Goal: Information Seeking & Learning: Learn about a topic

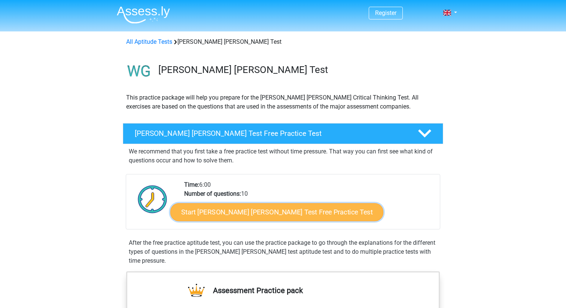
click at [229, 212] on link "Start Watson Glaser Test Free Practice Test" at bounding box center [276, 212] width 213 height 18
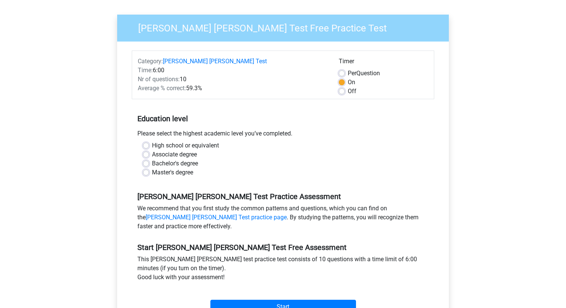
scroll to position [70, 0]
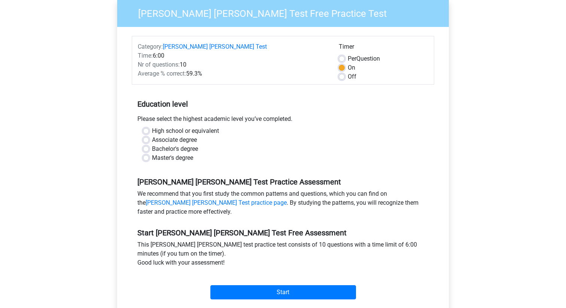
click at [173, 145] on label "Bachelor's degree" at bounding box center [175, 149] width 46 height 9
click at [149, 145] on input "Bachelor's degree" at bounding box center [146, 148] width 6 height 7
radio input "true"
click at [176, 127] on label "High school or equivalent" at bounding box center [185, 131] width 67 height 9
click at [149, 127] on input "High school or equivalent" at bounding box center [146, 130] width 6 height 7
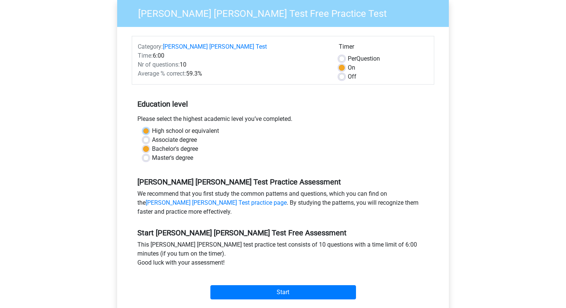
radio input "true"
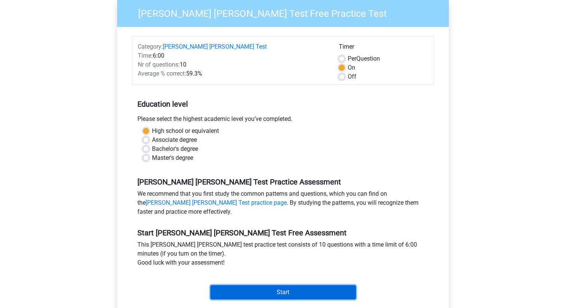
click at [274, 285] on input "Start" at bounding box center [283, 292] width 146 height 14
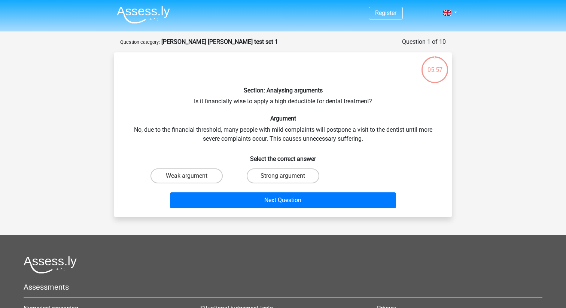
click at [270, 131] on div "Section: Analysing arguments Is it financially wise to apply a high deductible …" at bounding box center [283, 134] width 332 height 153
click at [275, 176] on label "Strong argument" at bounding box center [283, 176] width 72 height 15
click at [283, 176] on input "Strong argument" at bounding box center [285, 178] width 5 height 5
radio input "true"
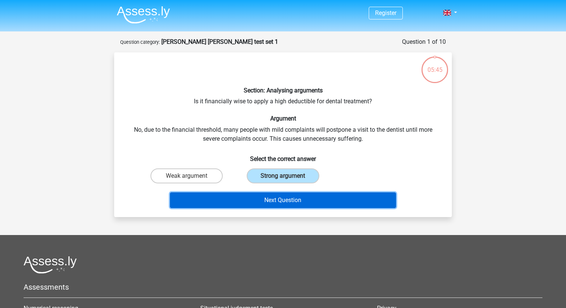
click at [279, 203] on button "Next Question" at bounding box center [283, 201] width 227 height 16
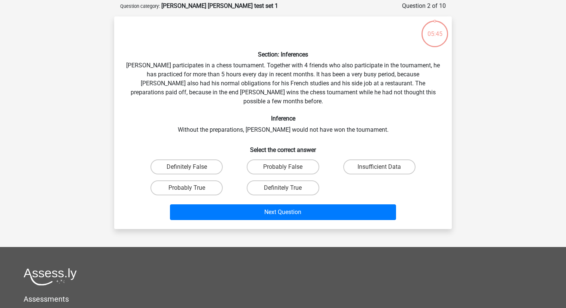
scroll to position [37, 0]
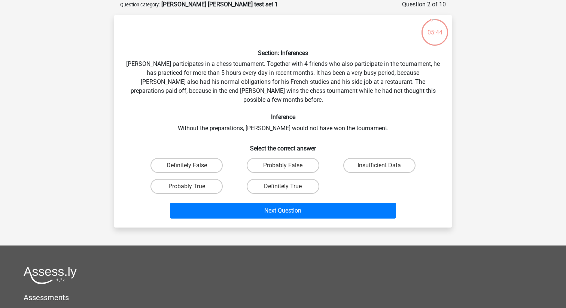
click at [329, 87] on div "Section: Inferences Pablo participates in a chess tournament. Together with 4 f…" at bounding box center [283, 121] width 332 height 201
click at [329, 88] on div "Section: Inferences Pablo participates in a chess tournament. Together with 4 f…" at bounding box center [283, 121] width 332 height 201
click at [329, 92] on div "Section: Inferences Pablo participates in a chess tournament. Together with 4 f…" at bounding box center [283, 121] width 332 height 201
click at [322, 118] on div "Section: Inferences Pablo participates in a chess tournament. Together with 4 f…" at bounding box center [283, 121] width 332 height 201
click at [206, 181] on label "Probably True" at bounding box center [187, 186] width 72 height 15
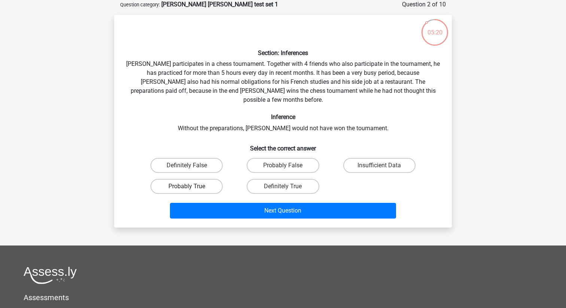
click at [192, 187] on input "Probably True" at bounding box center [189, 189] width 5 height 5
radio input "true"
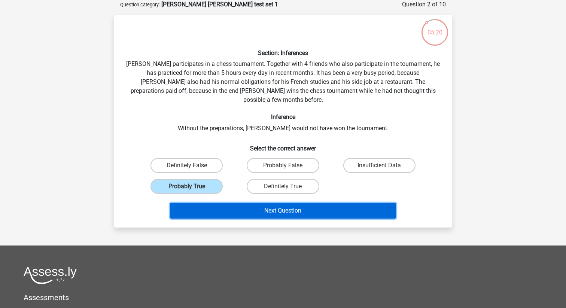
click at [238, 207] on button "Next Question" at bounding box center [283, 211] width 227 height 16
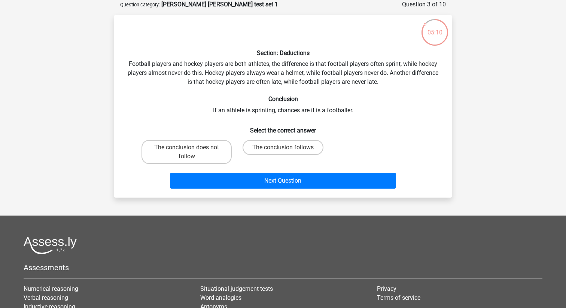
click at [388, 80] on div "Section: Deductions Football players and hockey players are both athletes, the …" at bounding box center [283, 106] width 332 height 171
click at [201, 154] on label "The conclusion does not follow" at bounding box center [187, 152] width 90 height 24
click at [192, 152] on input "The conclusion does not follow" at bounding box center [189, 150] width 5 height 5
radio input "true"
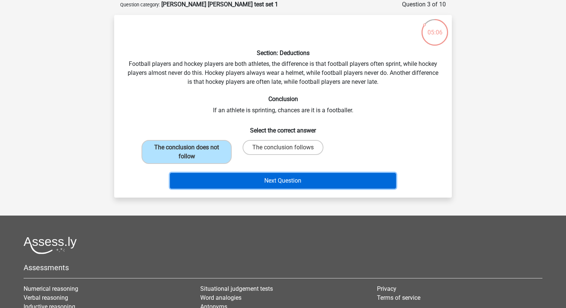
click at [270, 177] on button "Next Question" at bounding box center [283, 181] width 227 height 16
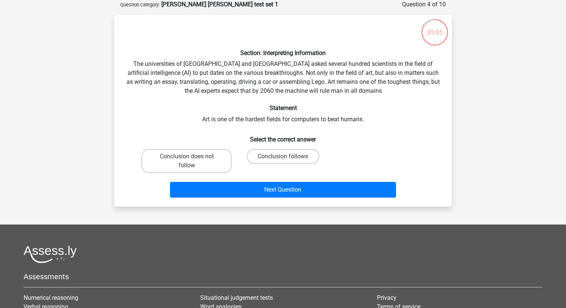
click at [418, 108] on h6 "Statement" at bounding box center [283, 107] width 314 height 7
click at [387, 114] on div "Section: Interpreting Information The universities of Oxford and Yale asked sev…" at bounding box center [283, 111] width 332 height 180
click at [379, 127] on div "Section: Interpreting Information The universities of Oxford and Yale asked sev…" at bounding box center [283, 111] width 332 height 180
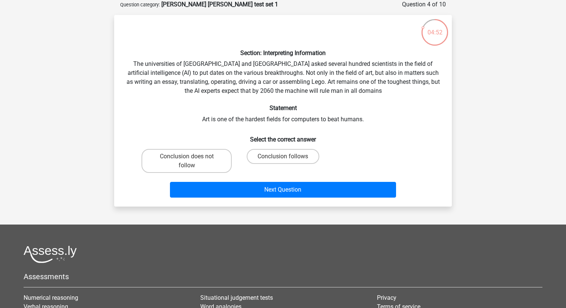
click at [369, 136] on h6 "Select the correct answer" at bounding box center [283, 136] width 314 height 13
click at [364, 139] on h6 "Select the correct answer" at bounding box center [283, 136] width 314 height 13
click at [365, 130] on h6 "Select the correct answer" at bounding box center [283, 136] width 314 height 13
click at [362, 133] on h6 "Select the correct answer" at bounding box center [283, 136] width 314 height 13
click at [287, 159] on input "Conclusion follows" at bounding box center [285, 159] width 5 height 5
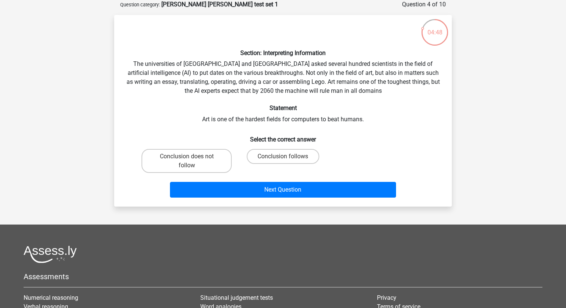
radio input "true"
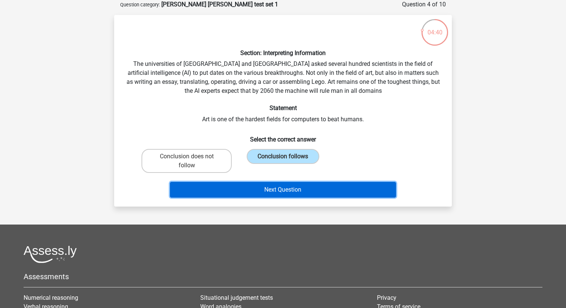
click at [291, 188] on button "Next Question" at bounding box center [283, 190] width 227 height 16
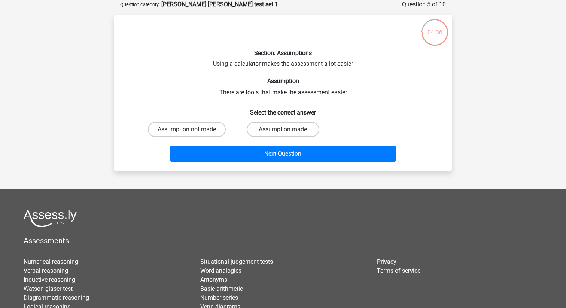
click at [370, 71] on div "Section: Assumptions Using a calculator makes the assessment a lot easier Assum…" at bounding box center [283, 93] width 332 height 144
click at [263, 125] on label "Assumption made" at bounding box center [283, 129] width 72 height 15
click at [283, 130] on input "Assumption made" at bounding box center [285, 132] width 5 height 5
radio input "true"
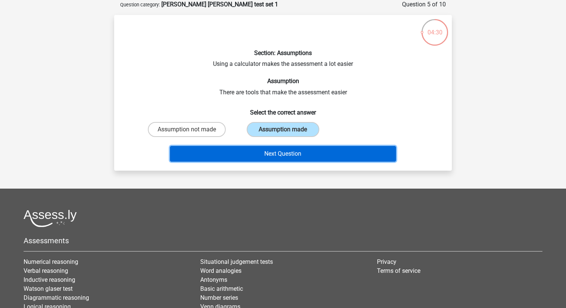
click at [279, 155] on button "Next Question" at bounding box center [283, 154] width 227 height 16
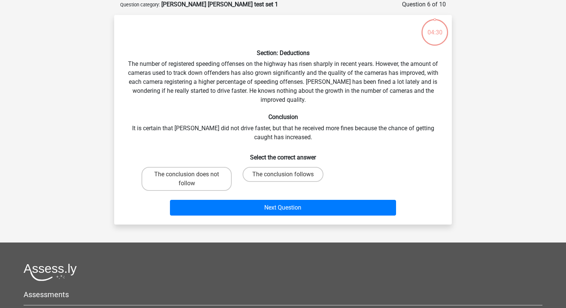
click at [283, 139] on div "Section: Deductions The number of registered speeding offenses on the highway h…" at bounding box center [283, 120] width 332 height 198
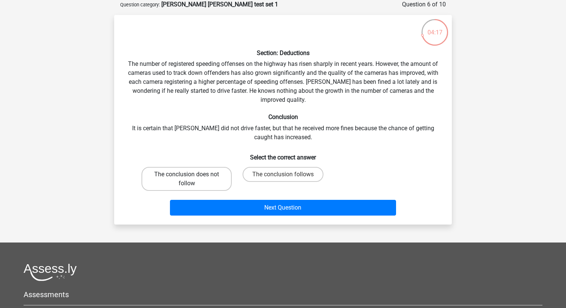
click at [203, 187] on label "The conclusion does not follow" at bounding box center [187, 179] width 90 height 24
click at [192, 179] on input "The conclusion does not follow" at bounding box center [189, 177] width 5 height 5
radio input "true"
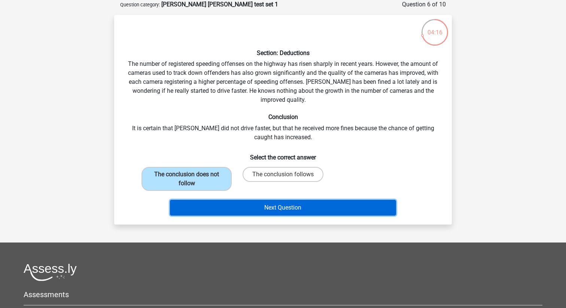
click at [249, 202] on button "Next Question" at bounding box center [283, 208] width 227 height 16
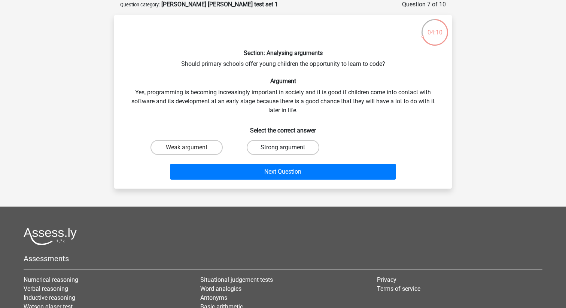
click at [255, 150] on label "Strong argument" at bounding box center [283, 147] width 72 height 15
click at [283, 150] on input "Strong argument" at bounding box center [285, 150] width 5 height 5
radio input "true"
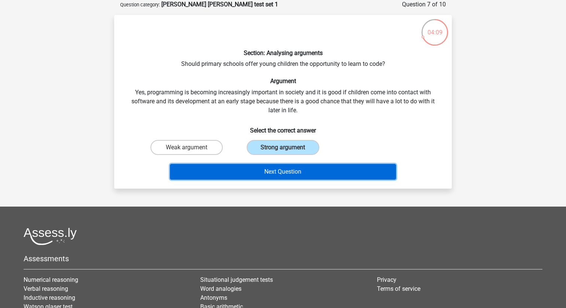
click at [278, 175] on button "Next Question" at bounding box center [283, 172] width 227 height 16
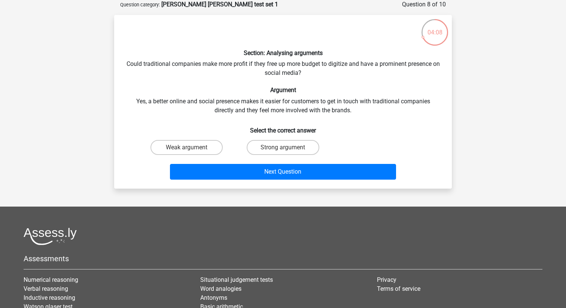
click at [361, 123] on h6 "Select the correct answer" at bounding box center [283, 127] width 314 height 13
drag, startPoint x: 358, startPoint y: 125, endPoint x: 358, endPoint y: 106, distance: 18.7
click at [358, 106] on div "Section: Analysing arguments Could traditional companies make more profit if th…" at bounding box center [283, 102] width 332 height 162
click at [332, 112] on div "Section: Analysing arguments Could traditional companies make more profit if th…" at bounding box center [283, 102] width 332 height 162
drag, startPoint x: 291, startPoint y: 148, endPoint x: 186, endPoint y: 155, distance: 104.7
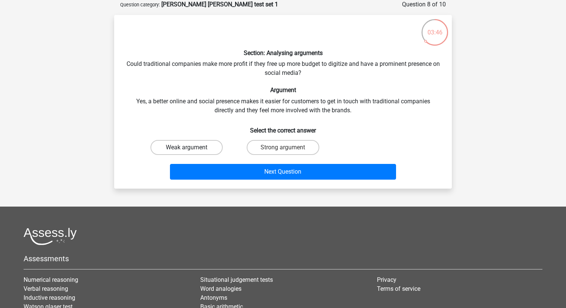
click at [186, 155] on div "Weak argument Strong argument" at bounding box center [283, 147] width 289 height 21
click at [182, 148] on label "Weak argument" at bounding box center [187, 147] width 72 height 15
click at [187, 148] on input "Weak argument" at bounding box center [189, 150] width 5 height 5
radio input "true"
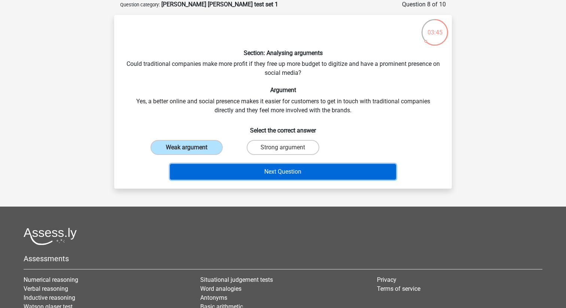
click at [236, 169] on button "Next Question" at bounding box center [283, 172] width 227 height 16
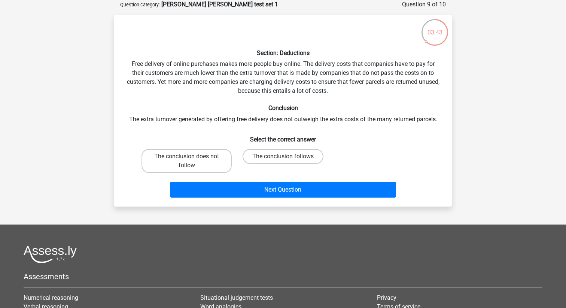
click at [236, 120] on div "Section: Deductions Free delivery of online purchases makes more people buy onl…" at bounding box center [283, 111] width 332 height 180
click at [219, 121] on div "Section: Deductions Free delivery of online purchases makes more people buy onl…" at bounding box center [283, 111] width 332 height 180
click at [258, 159] on label "The conclusion follows" at bounding box center [283, 156] width 81 height 15
click at [283, 159] on input "The conclusion follows" at bounding box center [285, 159] width 5 height 5
radio input "true"
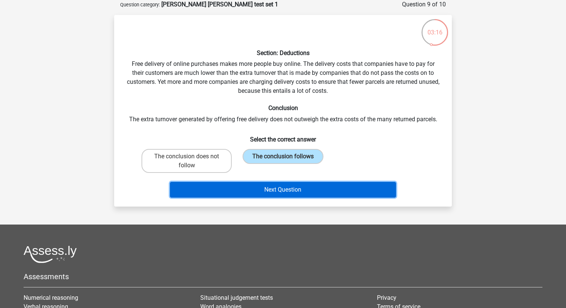
click at [264, 190] on button "Next Question" at bounding box center [283, 190] width 227 height 16
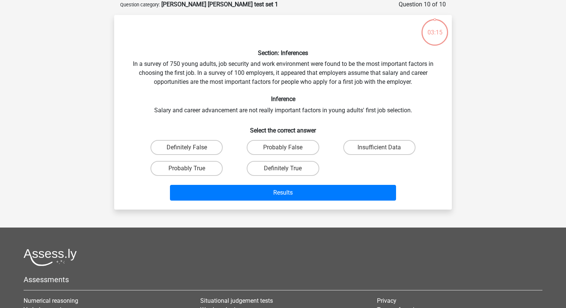
click at [282, 85] on div "Section: Inferences In a survey of 750 young adults, job security and work envi…" at bounding box center [283, 112] width 332 height 183
click at [283, 88] on div "Section: Inferences In a survey of 750 young adults, job security and work envi…" at bounding box center [283, 112] width 332 height 183
click at [282, 89] on div "Section: Inferences In a survey of 750 young adults, job security and work envi…" at bounding box center [283, 112] width 332 height 183
click at [279, 149] on label "Probably False" at bounding box center [283, 147] width 72 height 15
click at [283, 149] on input "Probably False" at bounding box center [285, 150] width 5 height 5
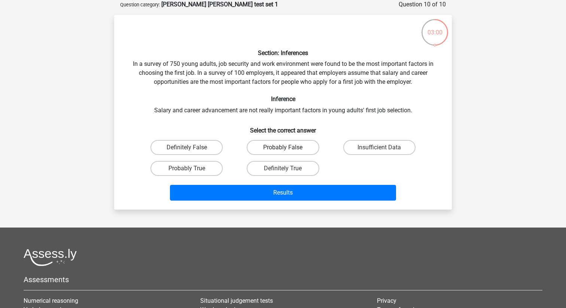
radio input "true"
click at [379, 149] on label "Insufficient Data" at bounding box center [379, 147] width 72 height 15
click at [379, 149] on input "Insufficient Data" at bounding box center [381, 150] width 5 height 5
radio input "true"
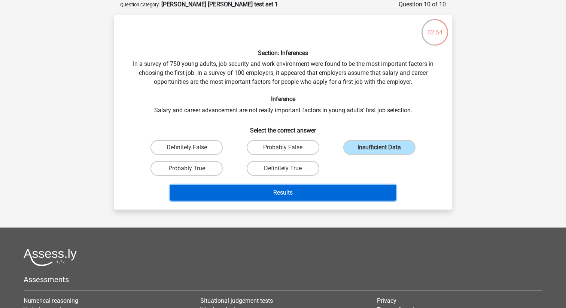
click at [324, 190] on button "Results" at bounding box center [283, 193] width 227 height 16
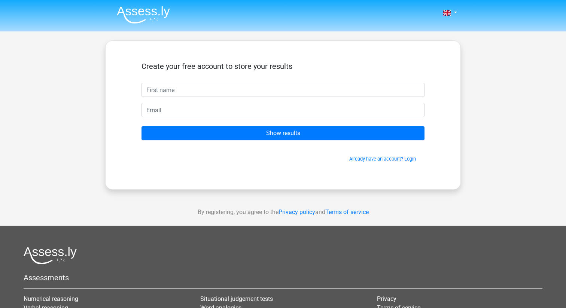
click at [324, 95] on input "text" at bounding box center [283, 90] width 283 height 14
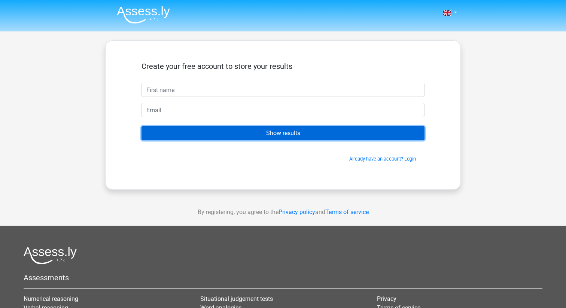
click at [311, 132] on input "Show results" at bounding box center [283, 133] width 283 height 14
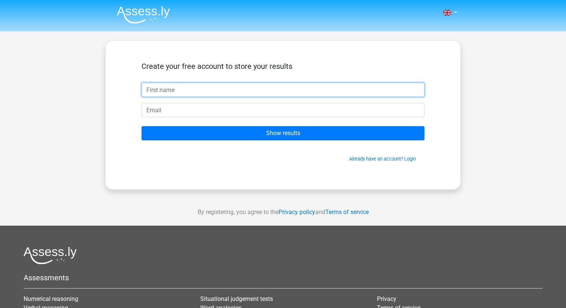
click at [309, 91] on input "text" at bounding box center [283, 90] width 283 height 14
type input "grace"
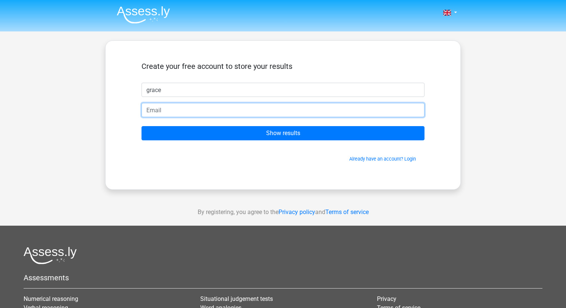
click at [154, 109] on input "email" at bounding box center [283, 110] width 283 height 14
type input "[EMAIL_ADDRESS][DOMAIN_NAME]"
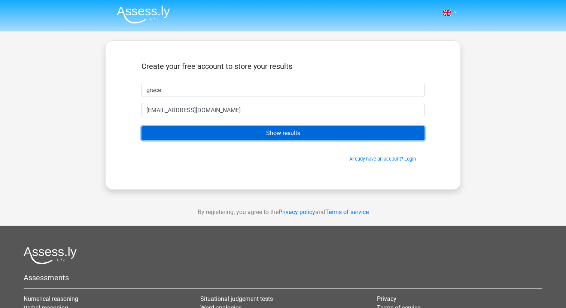
click at [255, 136] on input "Show results" at bounding box center [283, 133] width 283 height 14
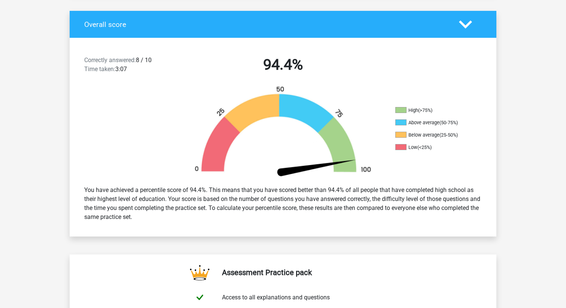
scroll to position [160, 0]
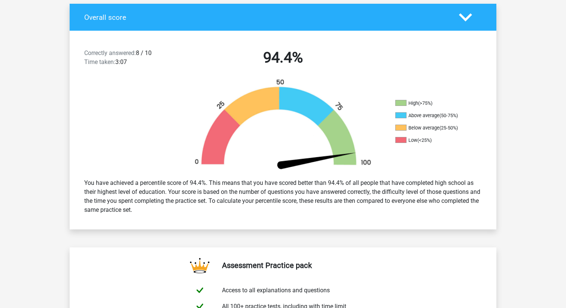
click at [215, 209] on div "You have achieved a percentile score of 94.4%. This means that you have scored …" at bounding box center [283, 197] width 409 height 42
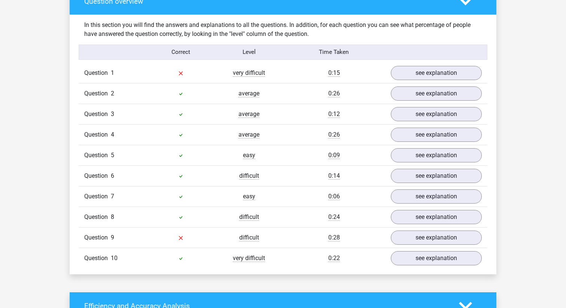
scroll to position [576, 0]
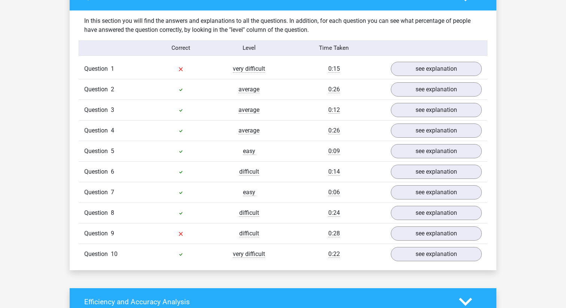
click at [39, 150] on div "Go premium grace [EMAIL_ADDRESS][DOMAIN_NAME]" at bounding box center [283, 237] width 566 height 1627
click at [422, 66] on link "see explanation" at bounding box center [436, 69] width 104 height 16
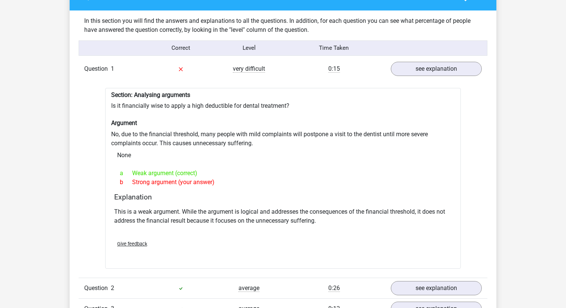
click at [307, 152] on div "None" at bounding box center [283, 155] width 344 height 15
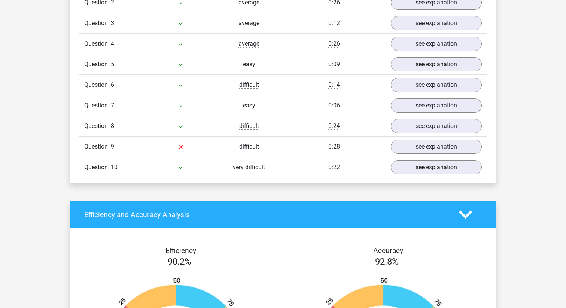
scroll to position [872, 0]
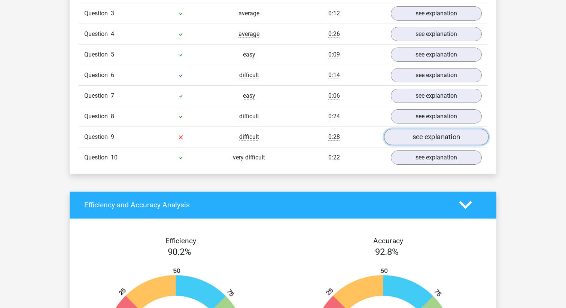
click at [457, 132] on link "see explanation" at bounding box center [436, 137] width 104 height 16
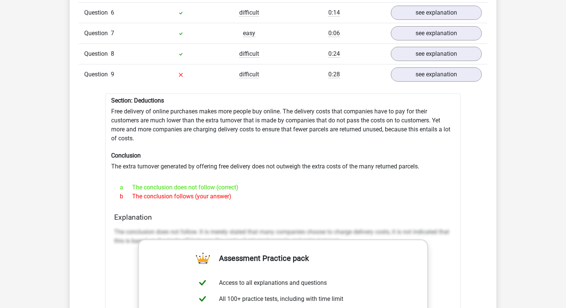
scroll to position [938, 0]
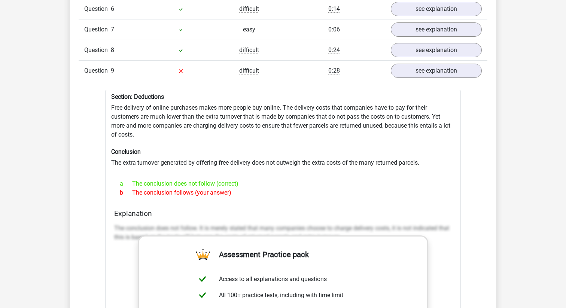
click at [399, 201] on div "Section: Deductions Free delivery of online purchases makes more people buy onl…" at bounding box center [283, 285] width 356 height 391
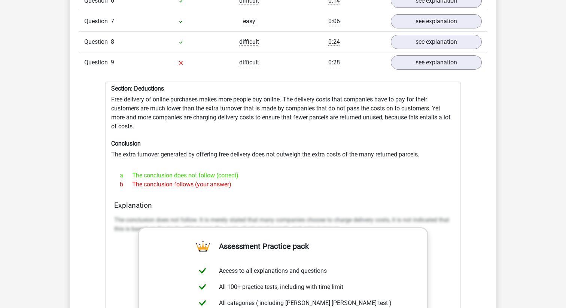
scroll to position [947, 0]
drag, startPoint x: 236, startPoint y: 179, endPoint x: 105, endPoint y: 93, distance: 156.0
click at [105, 93] on div "Section: Deductions Free delivery of online purchases makes more people buy onl…" at bounding box center [283, 276] width 356 height 391
copy div "Free delivery of online purchases makes more people buy online. The delivery co…"
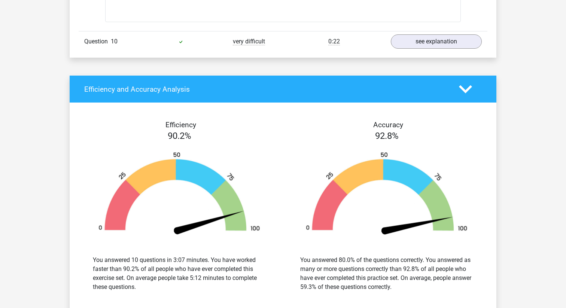
scroll to position [1421, 0]
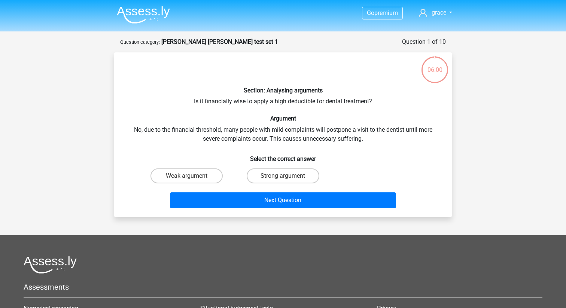
scroll to position [37, 0]
